Goal: Task Accomplishment & Management: Manage account settings

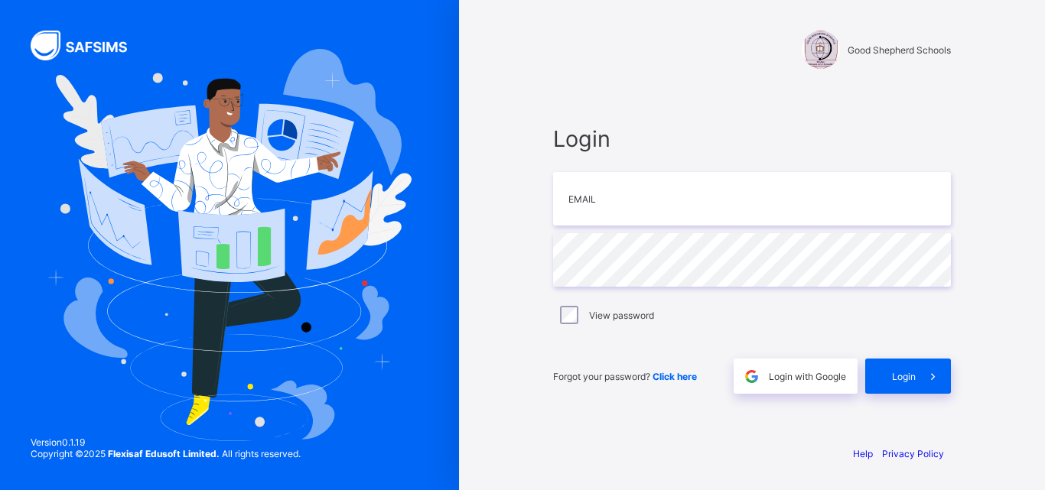
click at [677, 374] on span "Click here" at bounding box center [674, 376] width 44 height 11
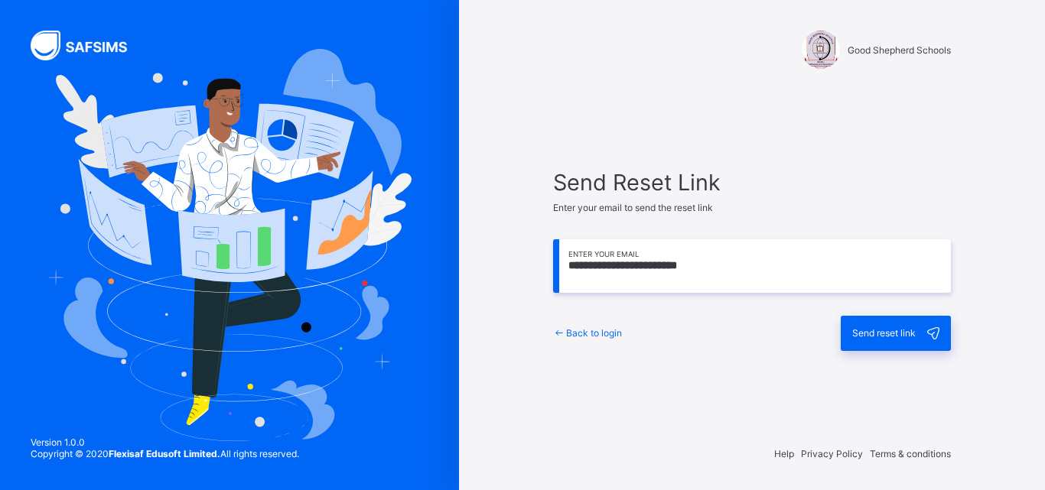
click at [861, 337] on span "Send reset link" at bounding box center [883, 332] width 63 height 11
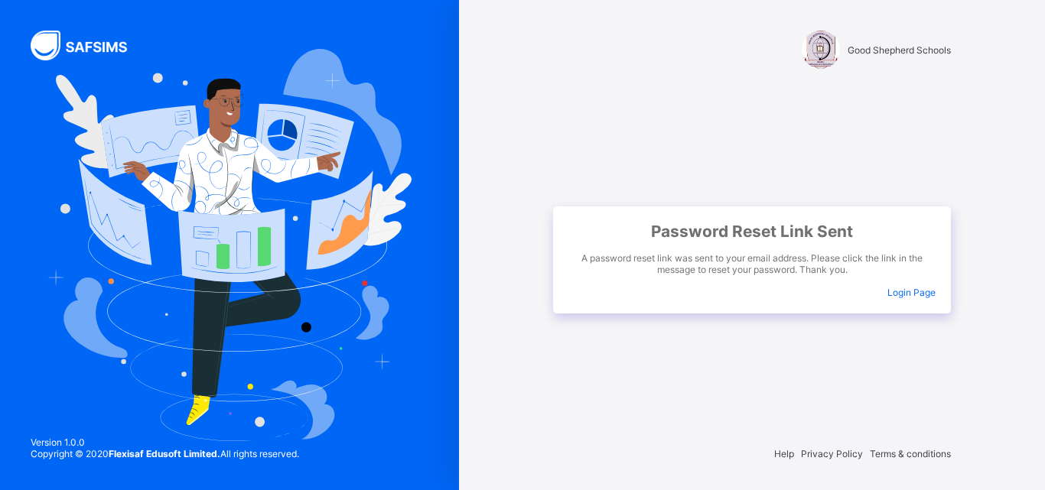
click at [913, 300] on div "Password Reset Link Sent A password reset link was sent to your email address. …" at bounding box center [752, 260] width 398 height 107
click at [906, 292] on span "Login Page" at bounding box center [911, 292] width 48 height 11
